Goal: Task Accomplishment & Management: Use online tool/utility

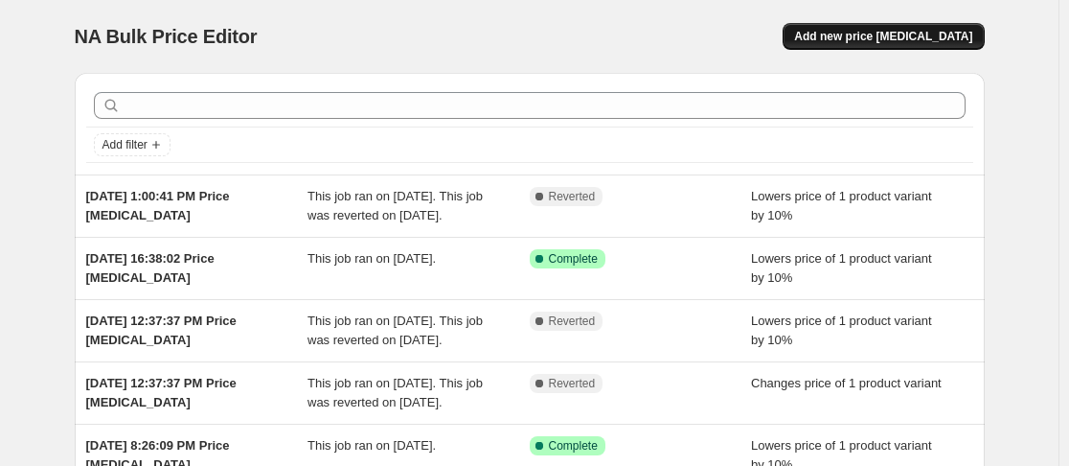
click at [919, 33] on span "Add new price [MEDICAL_DATA]" at bounding box center [883, 36] width 178 height 15
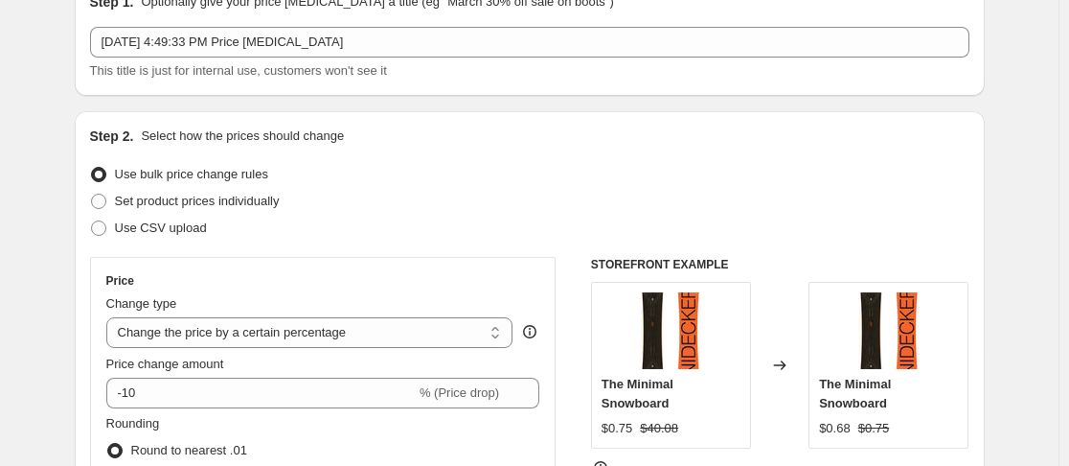
scroll to position [192, 0]
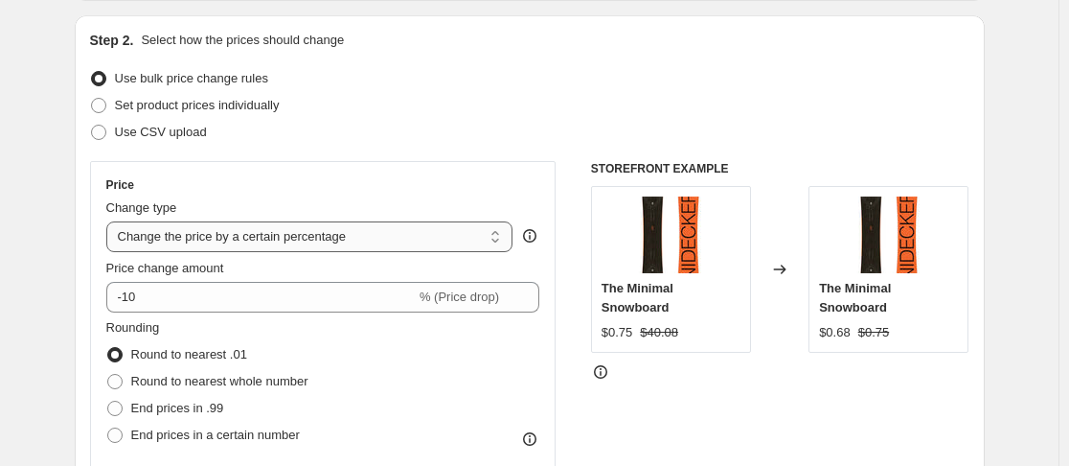
click at [325, 243] on select "Change the price to a certain amount Change the price by a certain amount Chang…" at bounding box center [309, 236] width 407 height 31
select select "pcap"
click at [110, 221] on select "Change the price to a certain amount Change the price by a certain amount Chang…" at bounding box center [309, 236] width 407 height 31
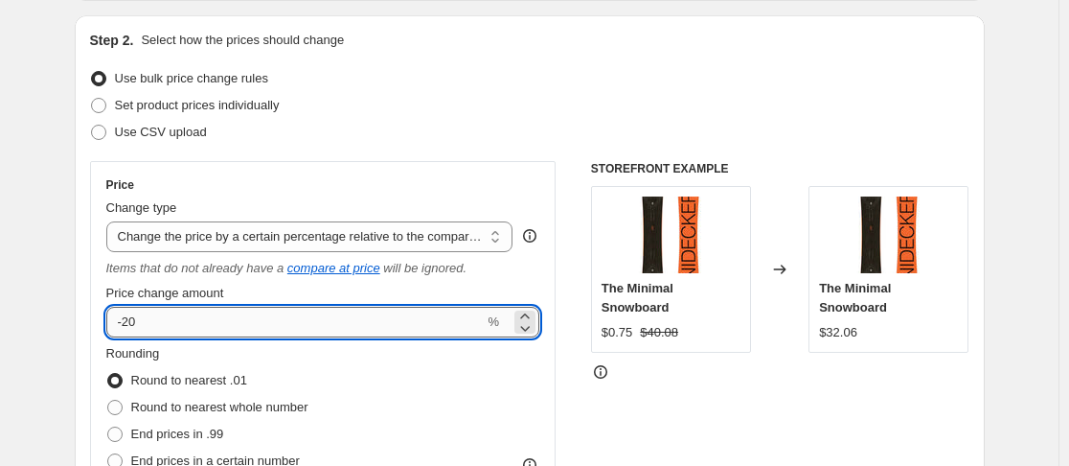
click at [253, 323] on input "-20" at bounding box center [295, 322] width 378 height 31
type input "0"
type input "15"
click at [248, 285] on div "Price change amount" at bounding box center [323, 293] width 434 height 19
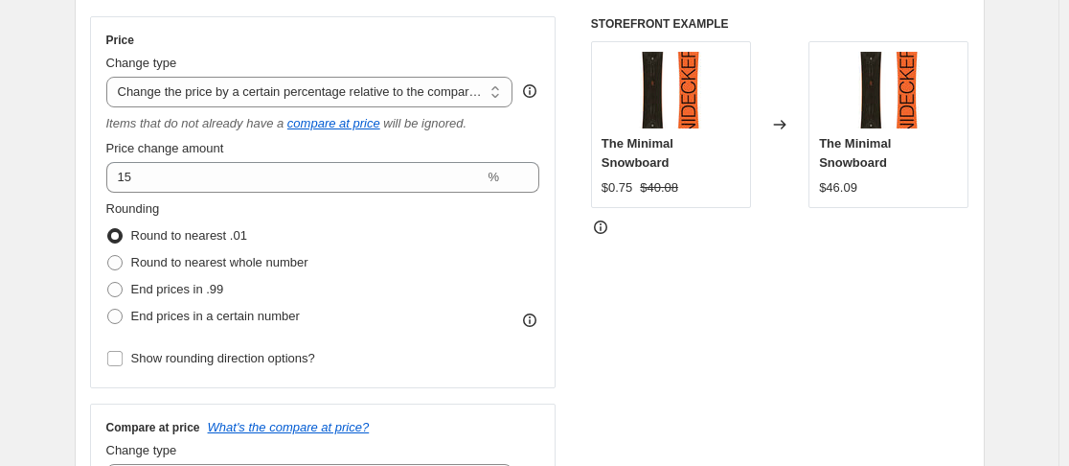
scroll to position [383, 0]
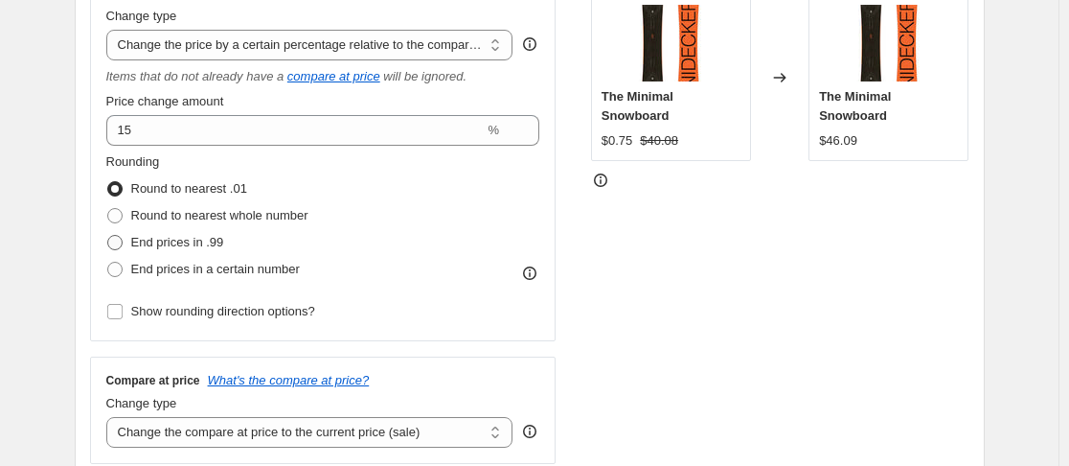
click at [173, 242] on span "End prices in .99" at bounding box center [177, 242] width 93 height 14
click at [108, 236] on input "End prices in .99" at bounding box center [107, 235] width 1 height 1
radio input "true"
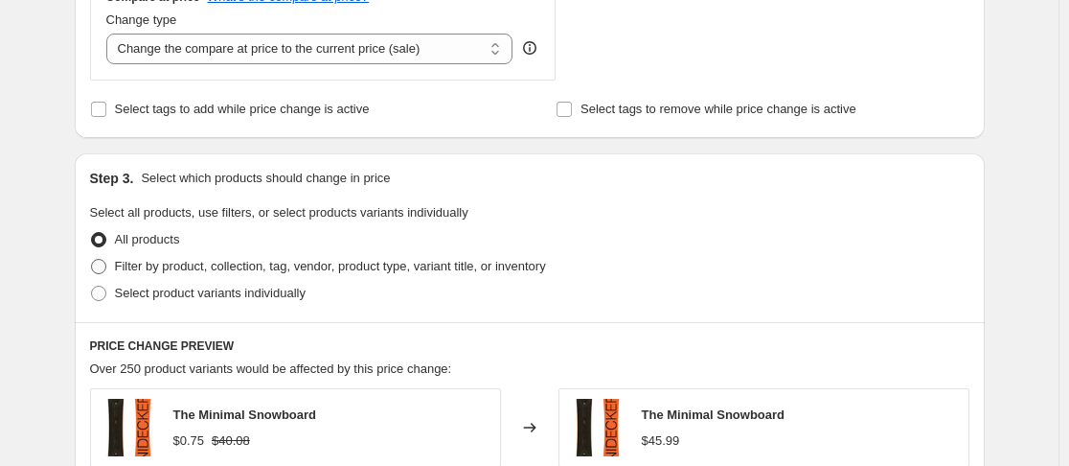
scroll to position [862, 0]
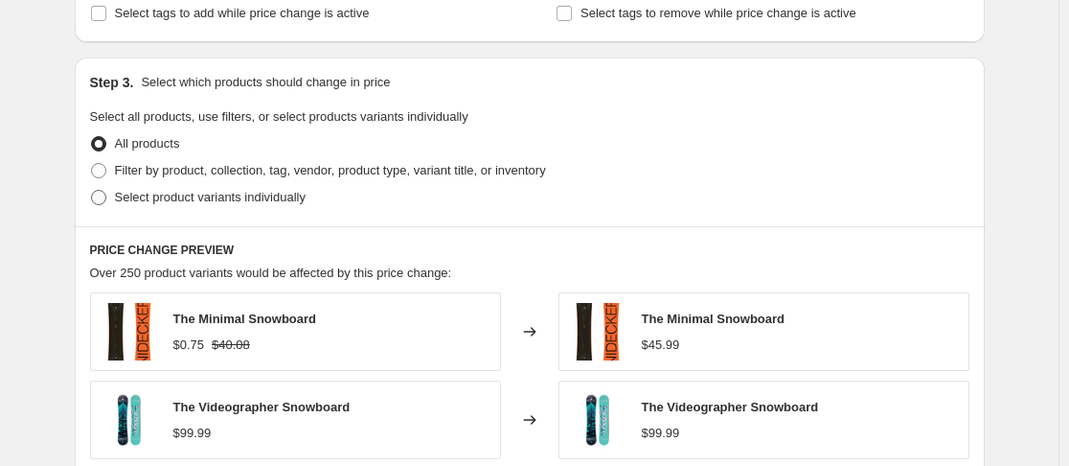
click at [236, 200] on span "Select product variants individually" at bounding box center [210, 197] width 191 height 14
click at [92, 191] on input "Select product variants individually" at bounding box center [91, 190] width 1 height 1
radio input "true"
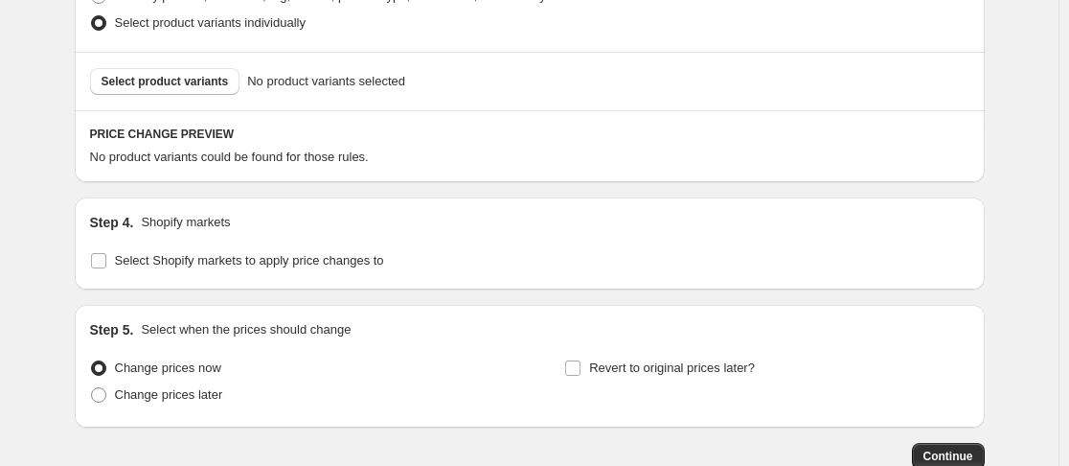
scroll to position [1054, 0]
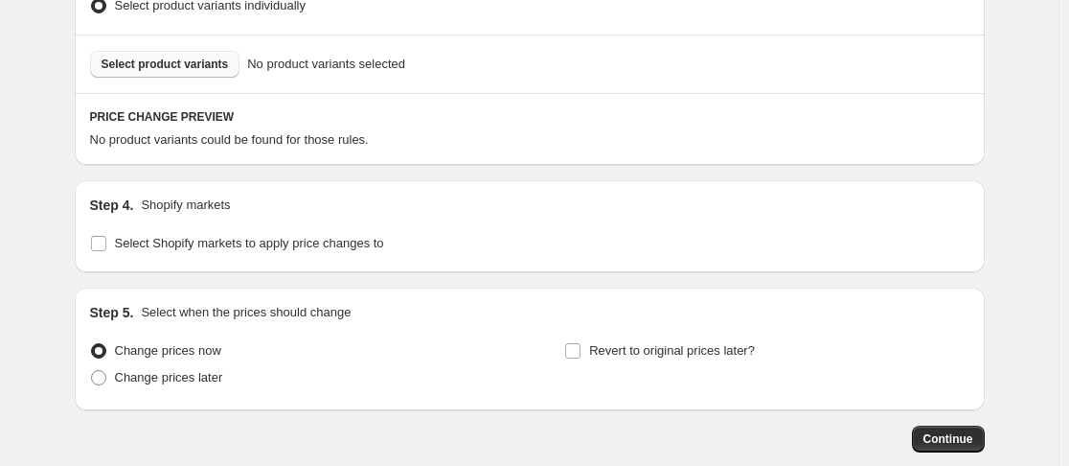
click at [190, 68] on span "Select product variants" at bounding box center [165, 64] width 127 height 15
